Goal: Task Accomplishment & Management: Complete application form

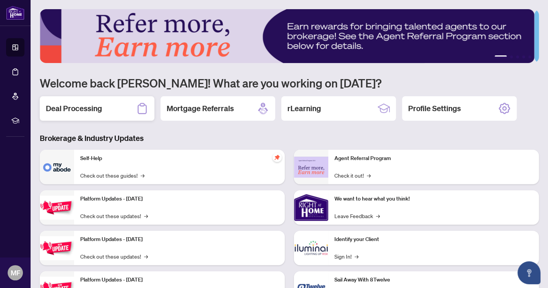
click at [141, 105] on icon at bounding box center [142, 108] width 9 height 11
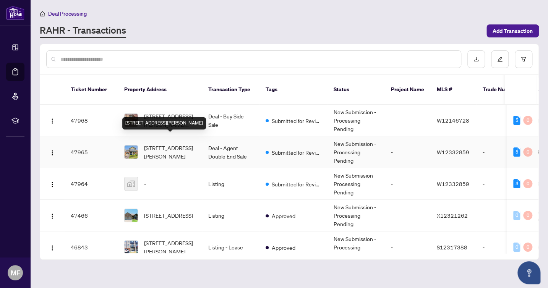
click at [165, 144] on span "[STREET_ADDRESS][PERSON_NAME]" at bounding box center [170, 152] width 52 height 17
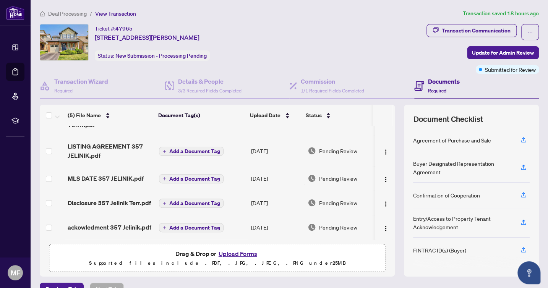
scroll to position [23, 0]
click at [234, 253] on button "Upload Forms" at bounding box center [237, 254] width 43 height 10
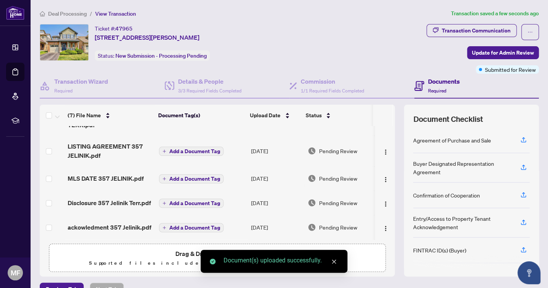
scroll to position [84, 0]
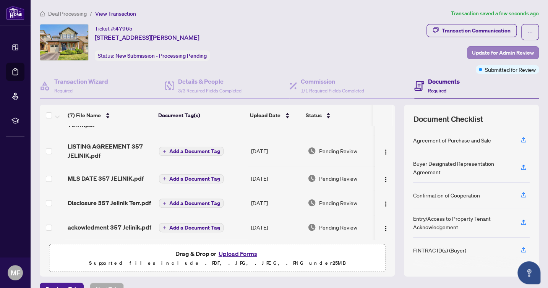
click at [479, 53] on span "Update for Admin Review" at bounding box center [503, 53] width 62 height 12
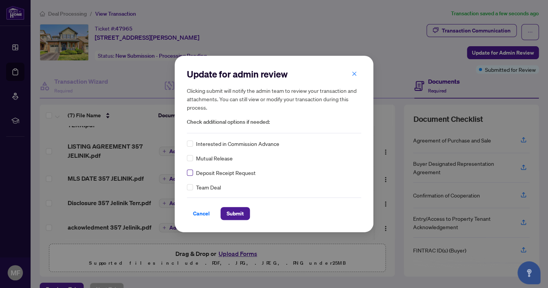
click at [190, 174] on span at bounding box center [190, 173] width 6 height 6
click at [236, 212] on span "Submit" at bounding box center [235, 214] width 17 height 12
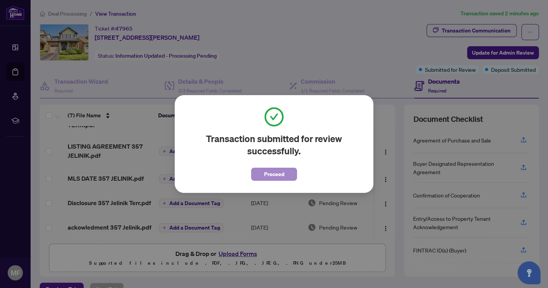
click at [272, 177] on span "Proceed" at bounding box center [274, 174] width 20 height 12
